Goal: Check status: Check status

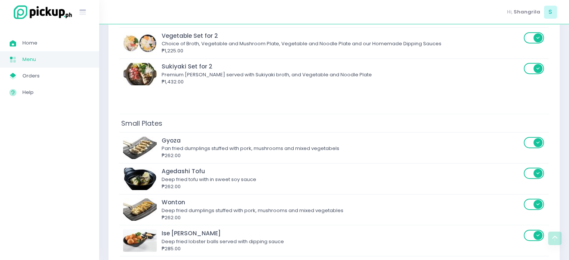
scroll to position [299, 0]
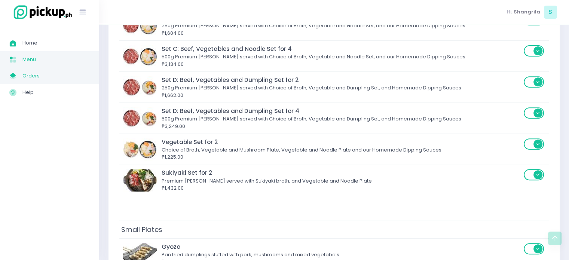
click at [36, 76] on span "Orders" at bounding box center [55, 76] width 67 height 10
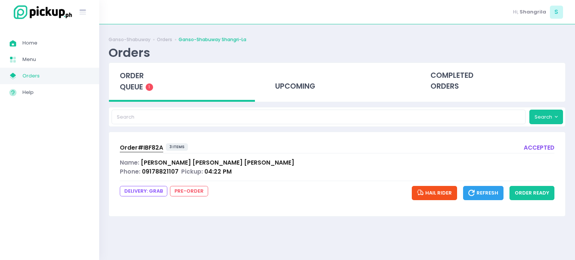
click at [481, 192] on span "Refresh" at bounding box center [483, 192] width 30 height 7
click at [485, 192] on span "Refresh" at bounding box center [483, 192] width 30 height 7
click at [538, 193] on button "order ready" at bounding box center [532, 193] width 45 height 14
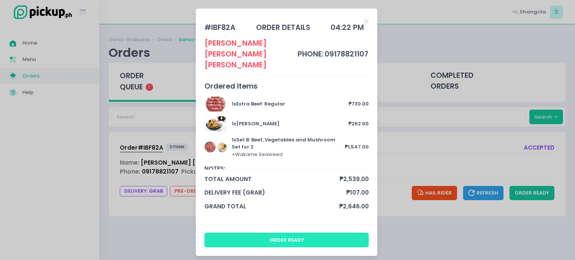
click at [295, 233] on button "order ready" at bounding box center [286, 240] width 165 height 14
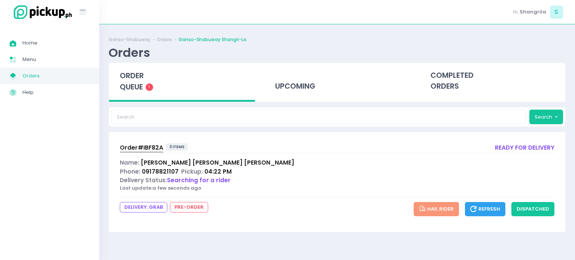
click at [495, 208] on span "Refresh" at bounding box center [485, 209] width 30 height 7
click at [151, 185] on span "Last update:" at bounding box center [136, 188] width 33 height 7
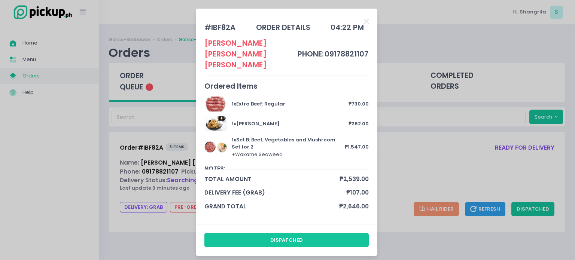
scroll to position [37, 0]
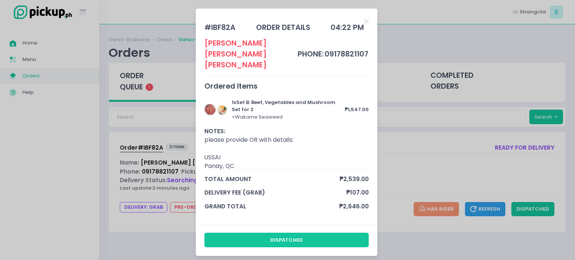
drag, startPoint x: 150, startPoint y: 149, endPoint x: 432, endPoint y: 41, distance: 301.9
click at [432, 41] on div "# IBF82A order details 04:22 PM [PERSON_NAME] phone: 09178821107 Ordered Items …" at bounding box center [287, 130] width 575 height 260
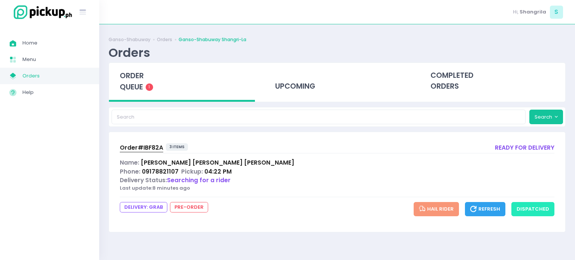
click at [548, 211] on button "dispatched" at bounding box center [532, 209] width 43 height 14
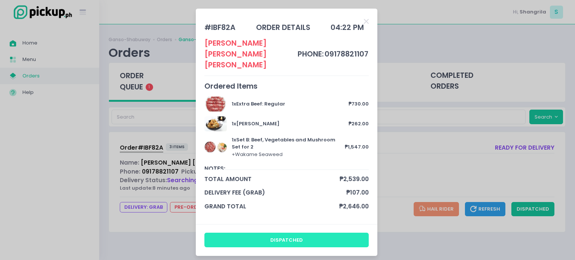
click at [289, 233] on button "dispatched" at bounding box center [286, 240] width 165 height 14
